Goal: Transaction & Acquisition: Subscribe to service/newsletter

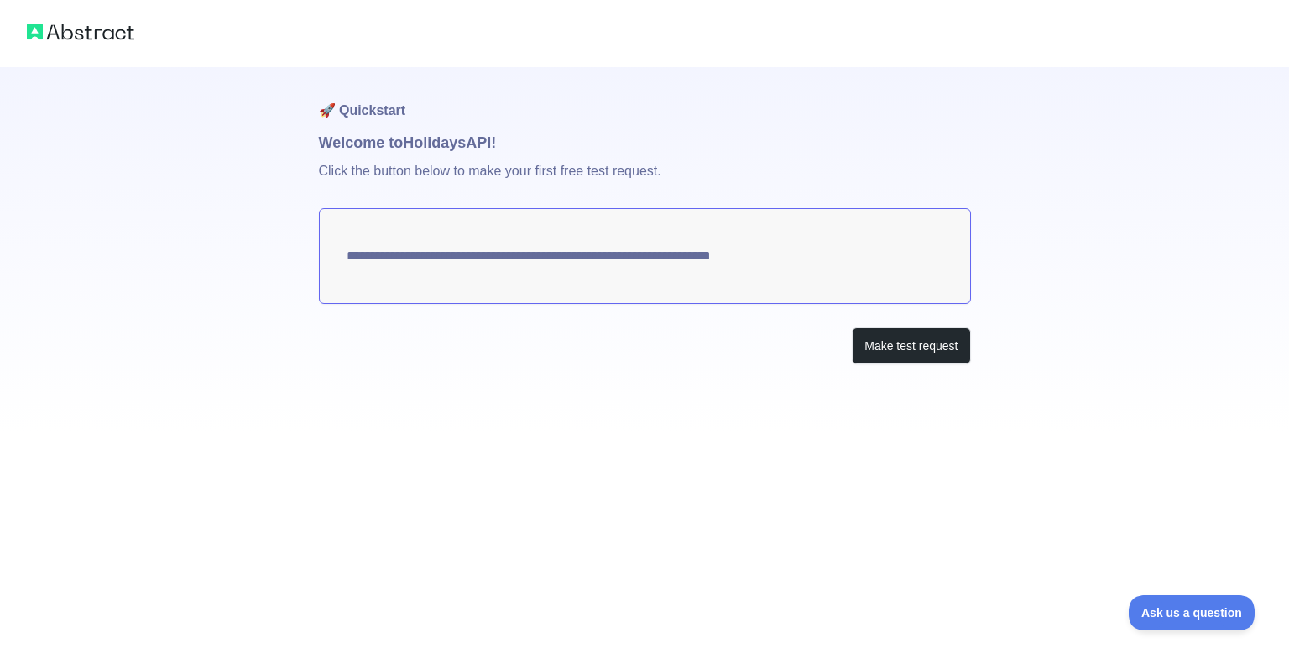
click at [648, 258] on textarea "**********" at bounding box center [645, 256] width 652 height 96
click at [893, 347] on button "Make test request" at bounding box center [911, 346] width 118 height 38
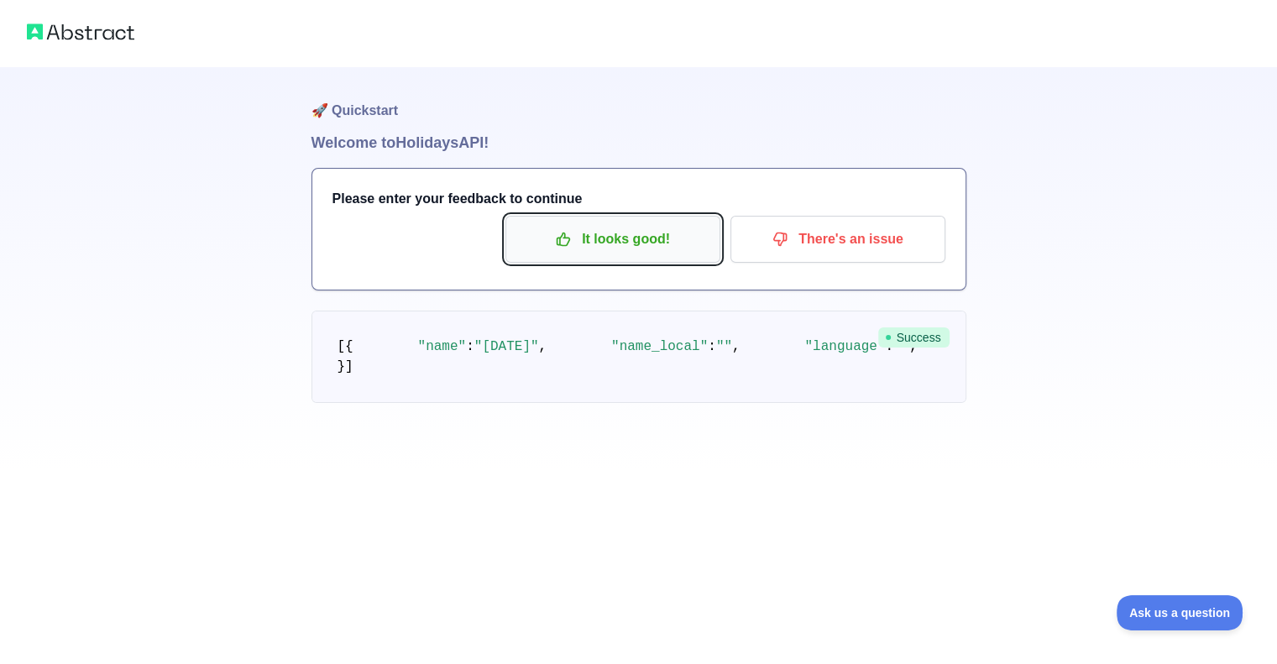
click at [645, 244] on p "It looks good!" at bounding box center [613, 239] width 190 height 29
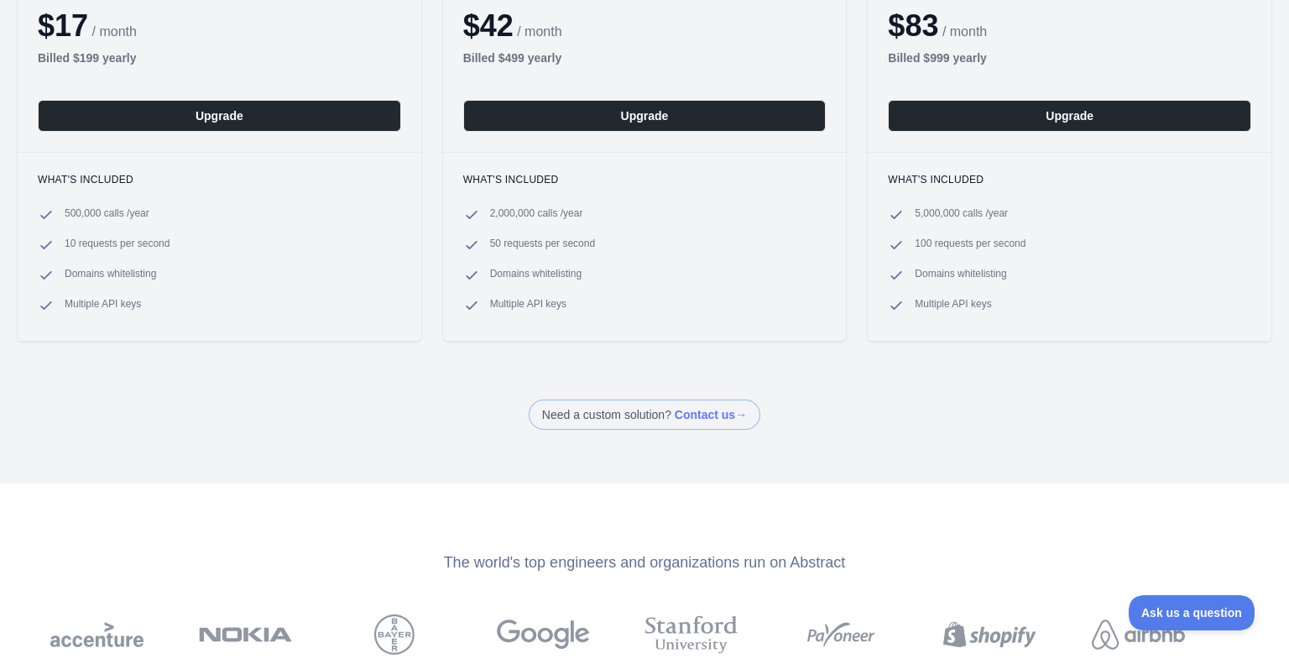
scroll to position [336, 0]
